Goal: Task Accomplishment & Management: Manage account settings

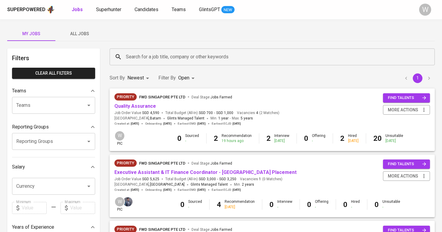
click at [78, 30] on button "All Jobs" at bounding box center [79, 34] width 48 height 14
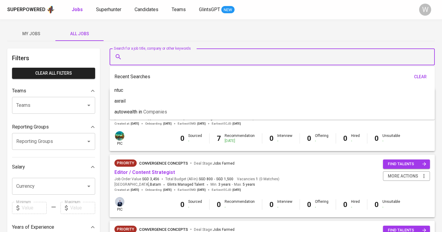
click at [153, 61] on input "Search for a job title, company or other keywords" at bounding box center [273, 56] width 299 height 11
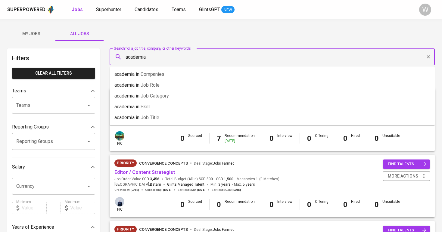
type input "academia"
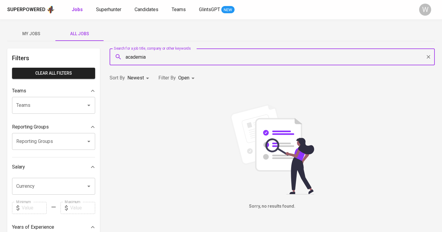
click at [183, 80] on body "Superpowered Jobs Superhunter Candidates Teams GlintsGPT NEW W My Jobs All Jobs…" at bounding box center [221, 205] width 442 height 411
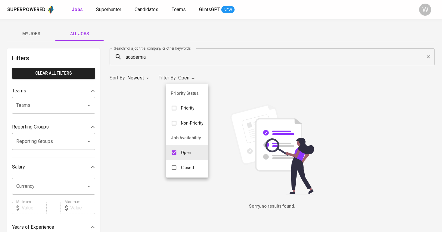
click at [187, 167] on p "Closed" at bounding box center [187, 168] width 13 height 6
type input "OPEN,CLOSE"
checkbox input "true"
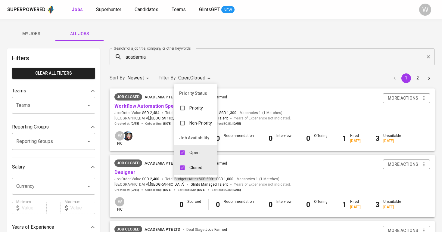
click at [188, 148] on input "checkbox" at bounding box center [182, 152] width 11 height 11
checkbox input "false"
type input "CLOSE"
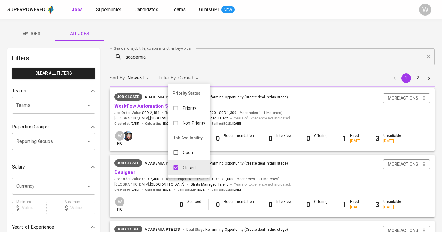
click at [237, 80] on div at bounding box center [221, 116] width 442 height 232
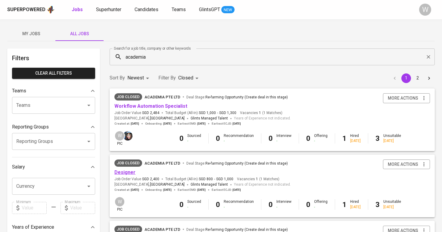
click at [128, 171] on link "Designer" at bounding box center [125, 173] width 21 height 6
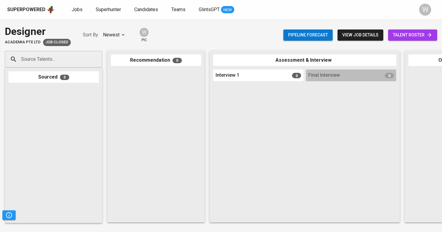
click at [435, 36] on link "talent roster" at bounding box center [412, 35] width 49 height 11
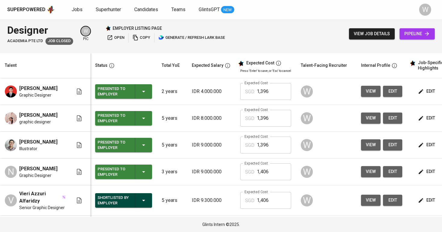
click at [418, 94] on icon "button" at bounding box center [421, 92] width 6 height 6
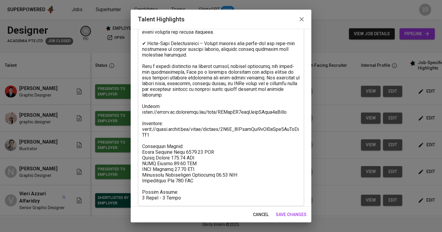
scroll to position [244, 0]
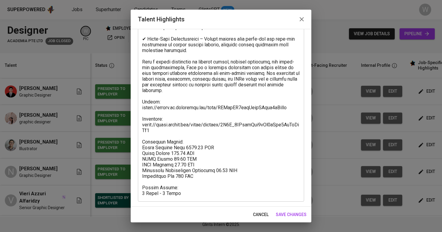
click at [296, 217] on span "save changes" at bounding box center [291, 215] width 31 height 8
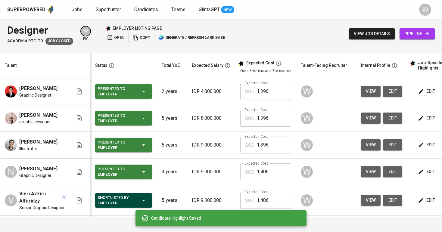
click at [428, 146] on span "edit" at bounding box center [427, 145] width 16 height 8
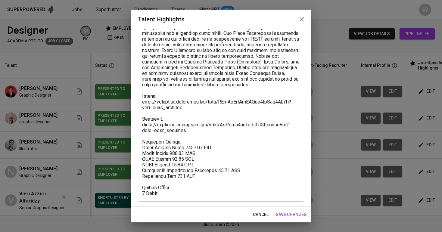
scroll to position [84, 0]
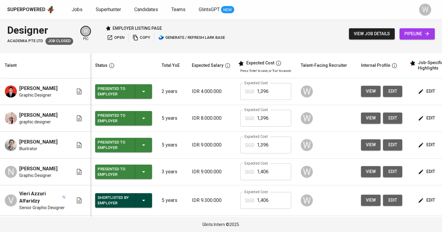
click at [368, 143] on button "view" at bounding box center [371, 145] width 20 height 11
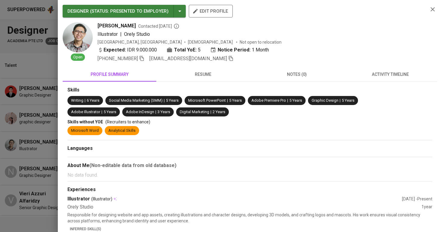
click at [216, 74] on span "resume" at bounding box center [203, 75] width 86 height 8
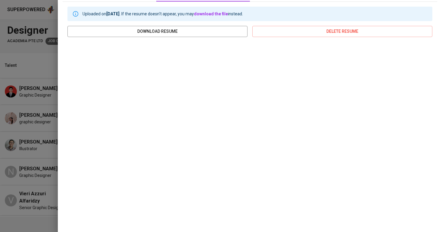
scroll to position [80, 0]
click at [47, 158] on div at bounding box center [221, 116] width 442 height 232
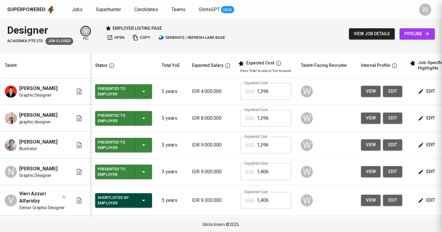
scroll to position [0, 0]
click at [371, 94] on span "view" at bounding box center [371, 92] width 10 height 8
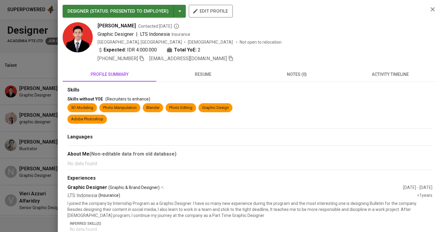
click at [205, 69] on button "resume" at bounding box center [203, 74] width 94 height 14
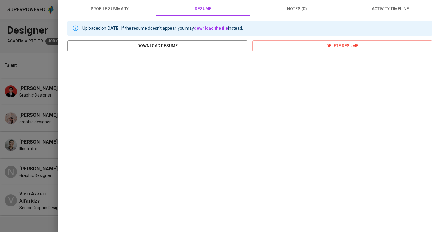
scroll to position [65, 0]
click at [6, 97] on div at bounding box center [221, 116] width 442 height 232
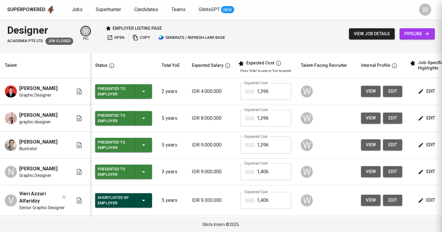
scroll to position [0, 0]
